Goal: Transaction & Acquisition: Register for event/course

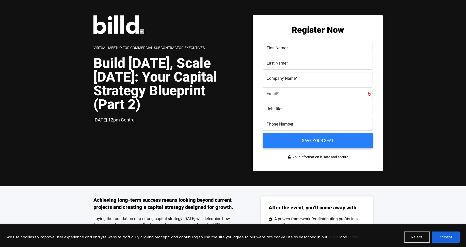
click at [277, 45] on span "First Name" at bounding box center [277, 47] width 20 height 5
click at [277, 45] on input "First Name *" at bounding box center [318, 48] width 110 height 13
drag, startPoint x: 133, startPoint y: 116, endPoint x: 130, endPoint y: 120, distance: 5.2
click at [132, 118] on div "Virtual Meetup for Commercial Subcontractor Executives Build [DATE], Scale [DAT…" at bounding box center [165, 74] width 145 height 119
click at [130, 120] on span "[DATE] 12pm Central" at bounding box center [114, 119] width 42 height 5
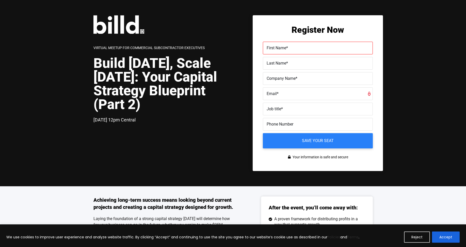
click at [130, 120] on span "[DATE] 12pm Central" at bounding box center [114, 119] width 42 height 5
drag, startPoint x: 156, startPoint y: 119, endPoint x: 131, endPoint y: 120, distance: 24.9
click at [125, 125] on div "Virtual Meetup for Commercial Subcontractor Executives Build [DATE], Scale [DAT…" at bounding box center [165, 74] width 145 height 119
copy span "12pm Central"
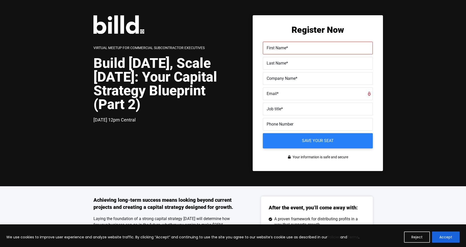
click at [291, 50] on label "First Name *" at bounding box center [318, 47] width 102 height 7
click at [291, 50] on input "First Name *" at bounding box center [318, 48] width 110 height 13
click at [290, 48] on input "First Name *" at bounding box center [318, 48] width 110 height 13
type input "[PERSON_NAME]"
type input "Uson"
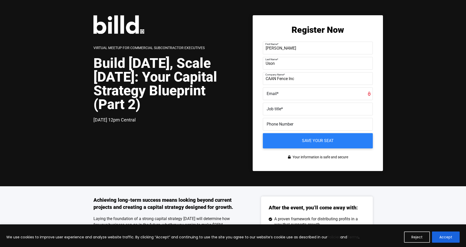
type input "CAAN Fence Inc"
type input "C"
type input "[EMAIL_ADDRESS][DOMAIN_NAME]"
type input "C"
type input "Procurement Manager"
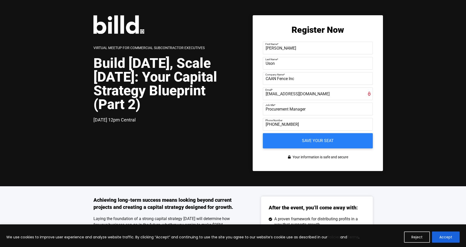
type input "[PHONE_NUMBER]"
click at [288, 131] on form "First Name * [PERSON_NAME] Last Name * Uson Company Name * CAAN Fence Inc Email…" at bounding box center [318, 95] width 110 height 107
click at [290, 135] on input "Save your seat" at bounding box center [318, 141] width 116 height 16
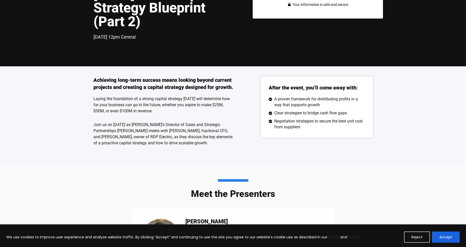
scroll to position [102, 0]
